Goal: Find contact information: Find contact information

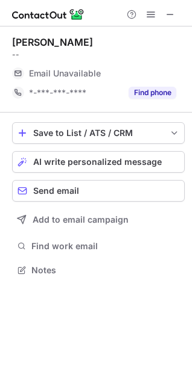
scroll to position [262, 192]
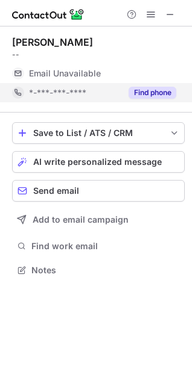
click at [170, 92] on button "Find phone" at bounding box center [152, 93] width 48 height 12
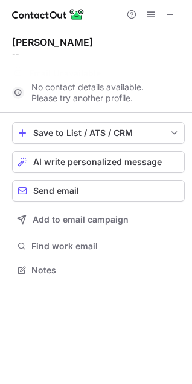
scroll to position [243, 192]
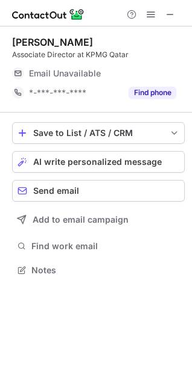
scroll to position [262, 192]
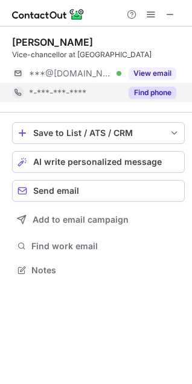
click at [146, 90] on button "Find phone" at bounding box center [152, 93] width 48 height 12
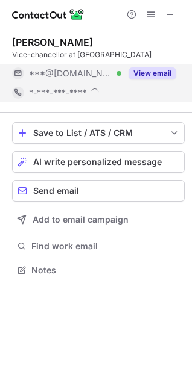
click at [148, 77] on button "View email" at bounding box center [152, 73] width 48 height 12
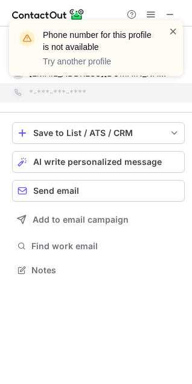
click at [175, 31] on span at bounding box center [173, 31] width 10 height 12
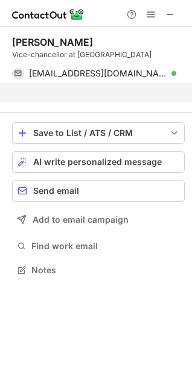
scroll to position [243, 192]
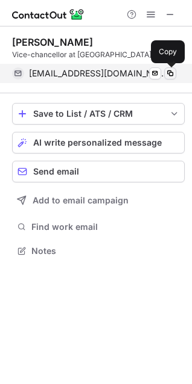
click at [171, 72] on span at bounding box center [170, 74] width 10 height 10
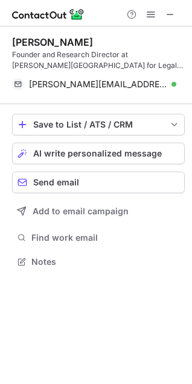
scroll to position [254, 192]
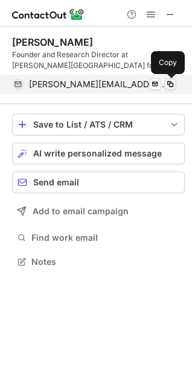
click at [169, 84] on span at bounding box center [170, 85] width 10 height 10
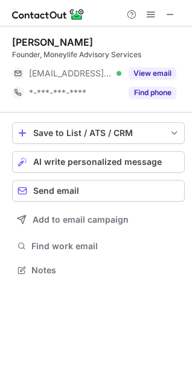
scroll to position [262, 192]
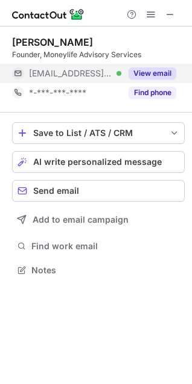
click at [153, 72] on button "View email" at bounding box center [152, 73] width 48 height 12
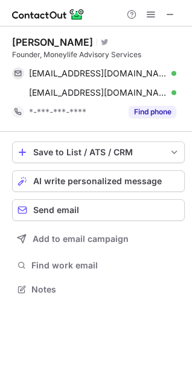
scroll to position [281, 192]
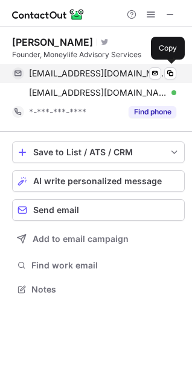
click at [169, 80] on div "editor@moneylife.in Verified Send email Copy" at bounding box center [94, 73] width 164 height 19
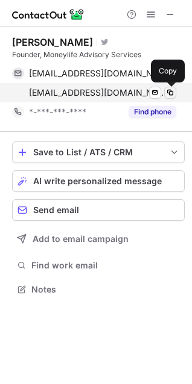
click at [167, 90] on span at bounding box center [170, 93] width 10 height 10
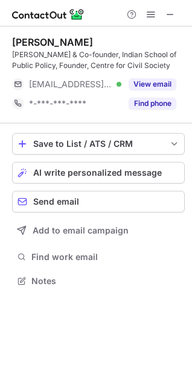
scroll to position [273, 192]
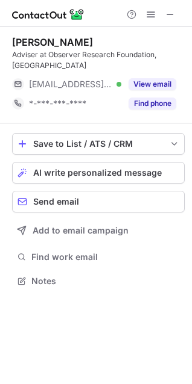
scroll to position [273, 192]
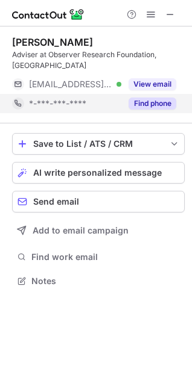
click at [157, 98] on button "Find phone" at bounding box center [152, 104] width 48 height 12
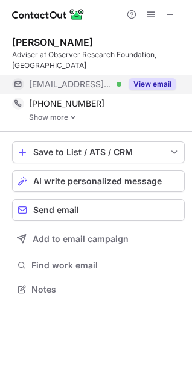
click at [169, 82] on button "View email" at bounding box center [152, 84] width 48 height 12
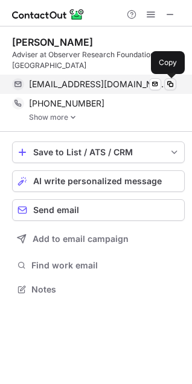
click at [170, 86] on span at bounding box center [170, 85] width 10 height 10
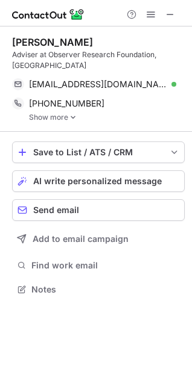
click at [71, 115] on img at bounding box center [72, 117] width 7 height 8
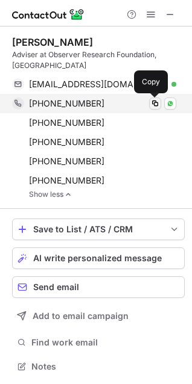
click at [156, 101] on span at bounding box center [155, 104] width 10 height 10
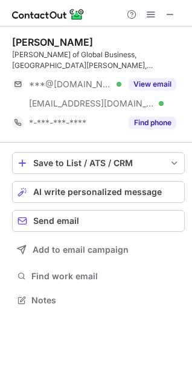
scroll to position [292, 192]
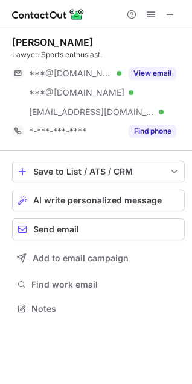
scroll to position [301, 192]
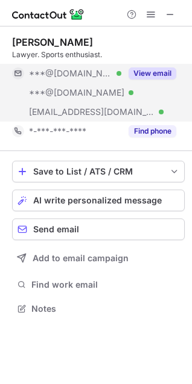
click at [149, 76] on button "View email" at bounding box center [152, 73] width 48 height 12
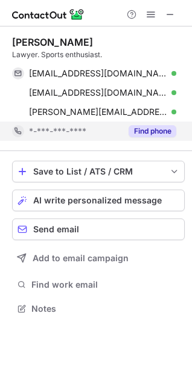
click at [158, 132] on button "Find phone" at bounding box center [152, 131] width 48 height 12
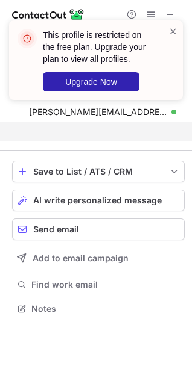
scroll to position [281, 192]
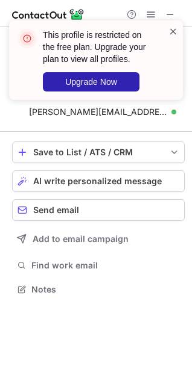
click at [171, 33] on span at bounding box center [173, 31] width 10 height 12
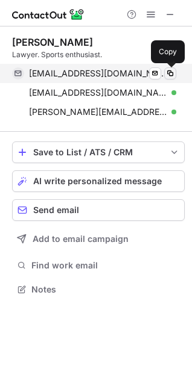
click at [170, 73] on span at bounding box center [170, 74] width 10 height 10
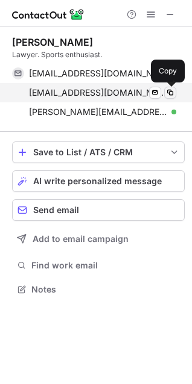
click at [171, 89] on span at bounding box center [170, 93] width 10 height 10
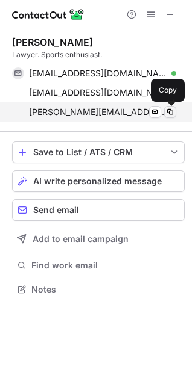
click at [169, 110] on span at bounding box center [170, 112] width 10 height 10
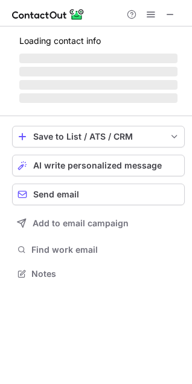
scroll to position [262, 192]
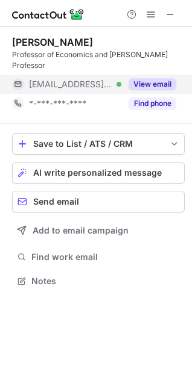
click at [149, 78] on button "View email" at bounding box center [152, 84] width 48 height 12
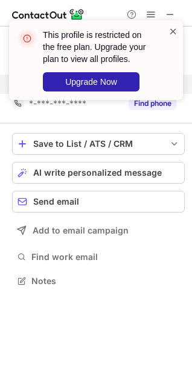
click at [171, 31] on span at bounding box center [173, 31] width 10 height 12
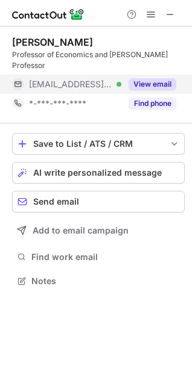
click at [140, 93] on div "This profile is restricted on the free plan. Upgrade your plan to view all prof…" at bounding box center [91, 60] width 154 height 70
click at [140, 98] on button "Find phone" at bounding box center [152, 104] width 48 height 12
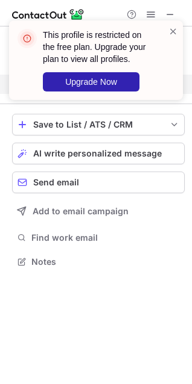
scroll to position [243, 192]
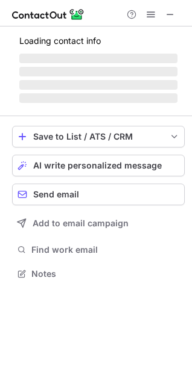
scroll to position [262, 192]
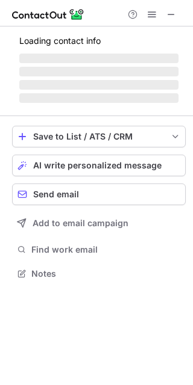
scroll to position [251, 193]
